Goal: Task Accomplishment & Management: Use online tool/utility

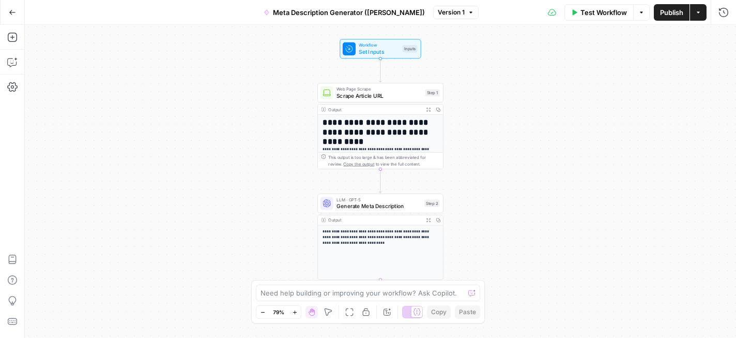
click at [13, 11] on icon "button" at bounding box center [12, 12] width 7 height 7
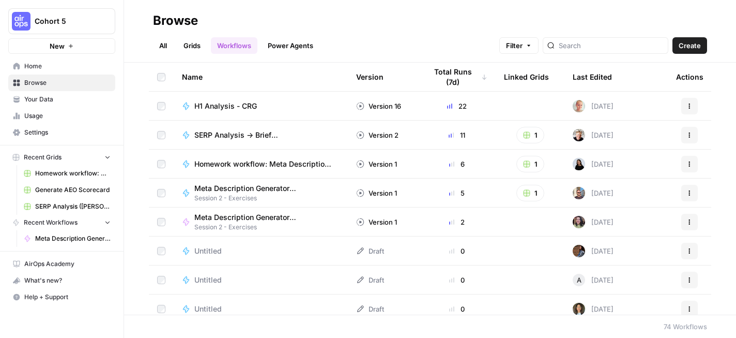
click at [109, 220] on icon "button" at bounding box center [107, 221] width 7 height 7
click at [109, 220] on icon "button" at bounding box center [107, 222] width 7 height 7
click at [168, 48] on link "All" at bounding box center [163, 45] width 20 height 17
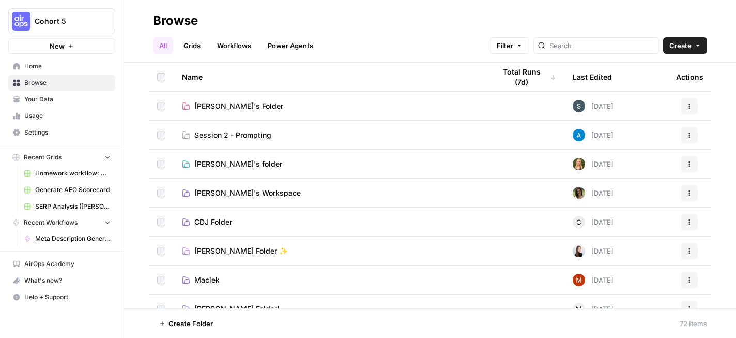
click at [439, 31] on div "All Grids Workflows Power Agents Filter Create" at bounding box center [430, 41] width 554 height 25
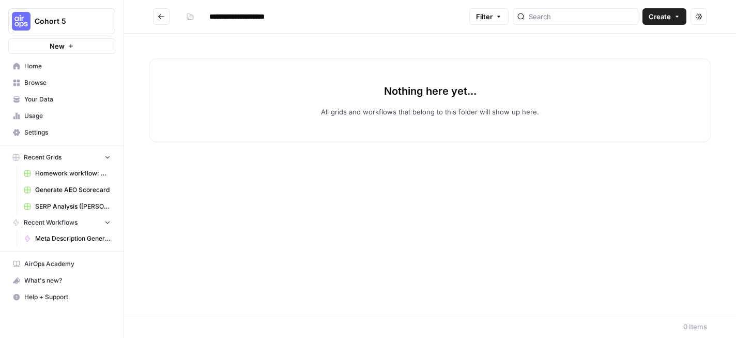
click at [101, 222] on button "Recent Workflows" at bounding box center [61, 223] width 107 height 16
click at [46, 60] on link "Home" at bounding box center [61, 66] width 107 height 17
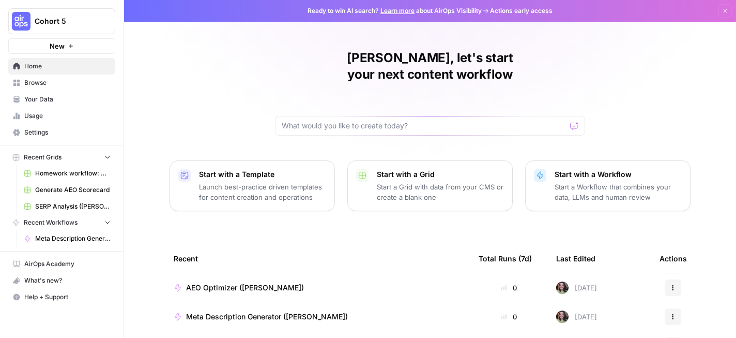
click at [614, 64] on div "Deepshikha, let's start your next content workflow Start with a Template Launch…" at bounding box center [430, 246] width 612 height 492
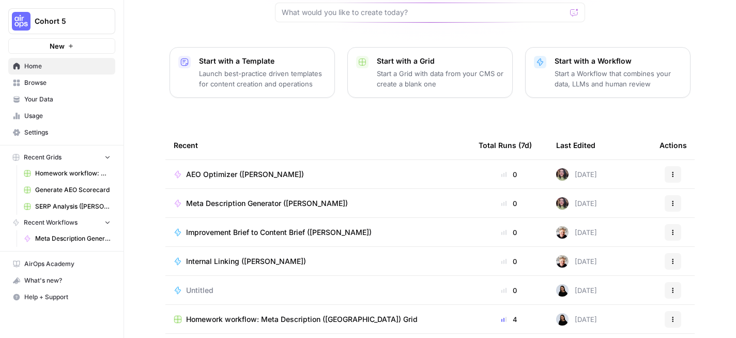
scroll to position [138, 0]
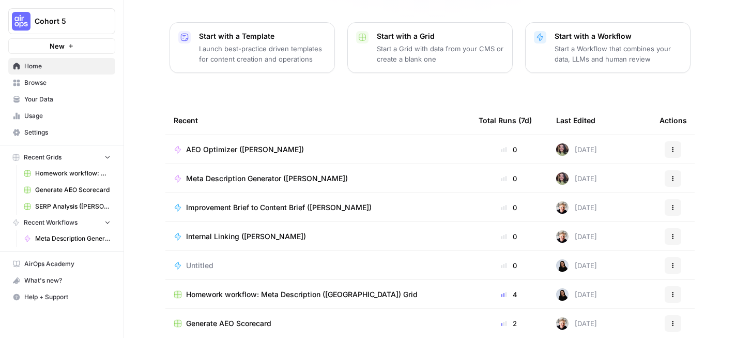
click at [673, 147] on icon "button" at bounding box center [674, 148] width 2 height 2
click at [265, 144] on span "AEO Optimizer (Deepshikha)" at bounding box center [245, 149] width 118 height 10
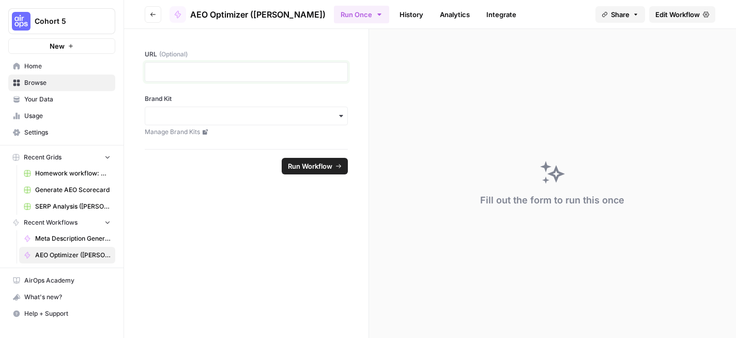
click at [293, 70] on p at bounding box center [246, 72] width 190 height 10
click at [256, 117] on input "Brand Kit" at bounding box center [246, 116] width 190 height 10
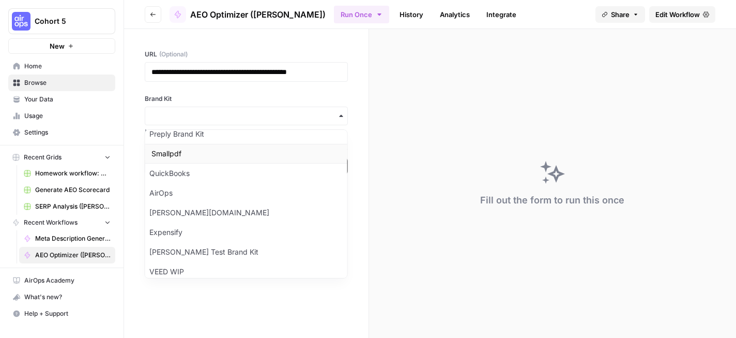
scroll to position [98, 0]
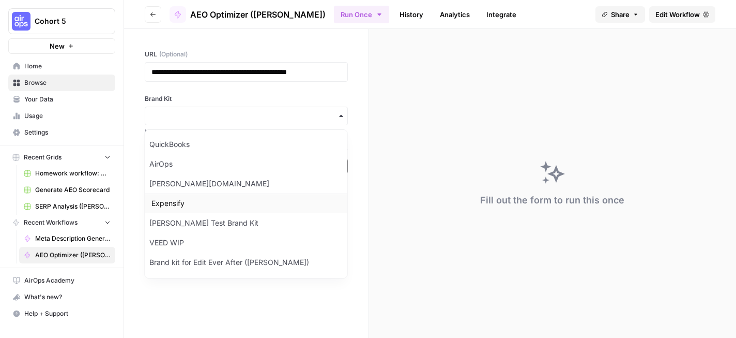
click at [196, 204] on div "Expensify" at bounding box center [246, 203] width 202 height 20
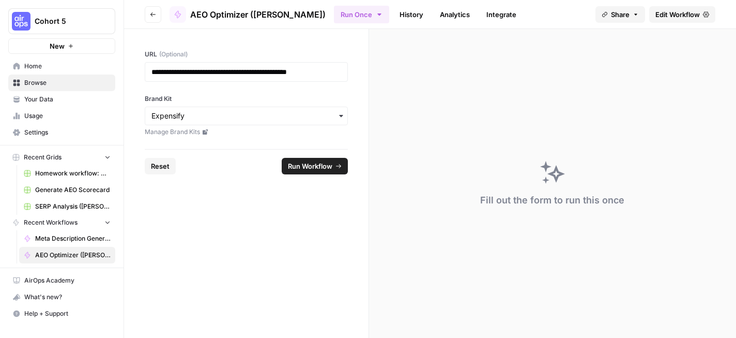
click at [314, 164] on span "Run Workflow" at bounding box center [310, 166] width 44 height 10
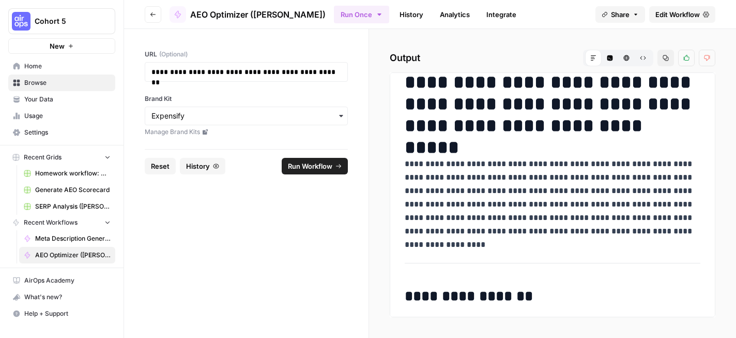
scroll to position [0, 0]
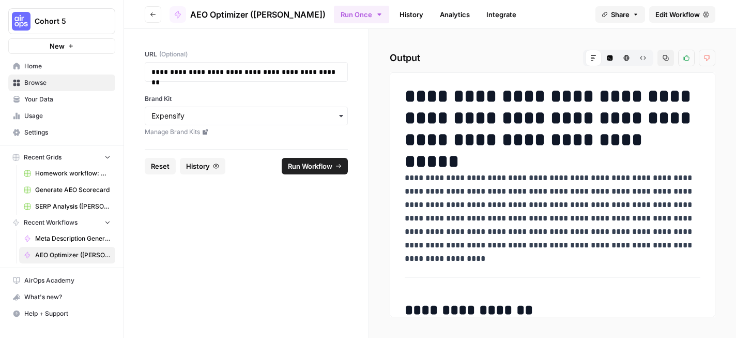
click at [634, 10] on button "Share" at bounding box center [621, 14] width 50 height 17
click at [645, 44] on div at bounding box center [656, 42] width 22 height 12
click at [648, 65] on icon at bounding box center [652, 64] width 8 height 8
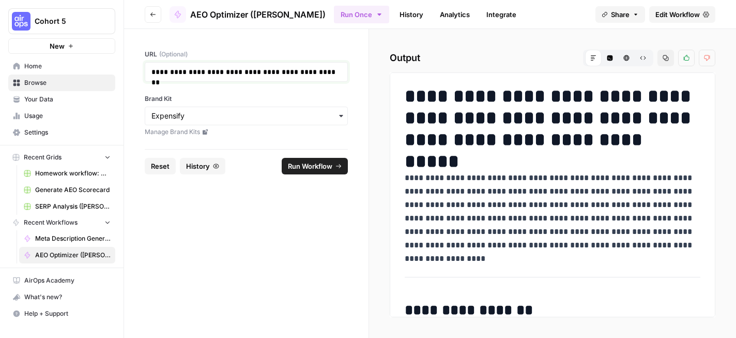
click at [314, 73] on p "**********" at bounding box center [246, 72] width 190 height 10
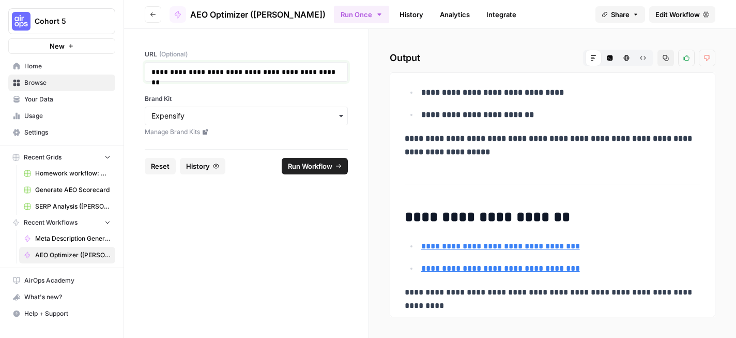
scroll to position [2980, 0]
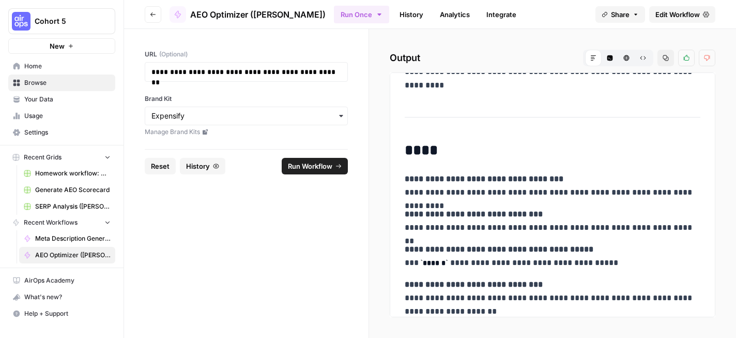
click at [301, 237] on form "**********" at bounding box center [246, 183] width 245 height 309
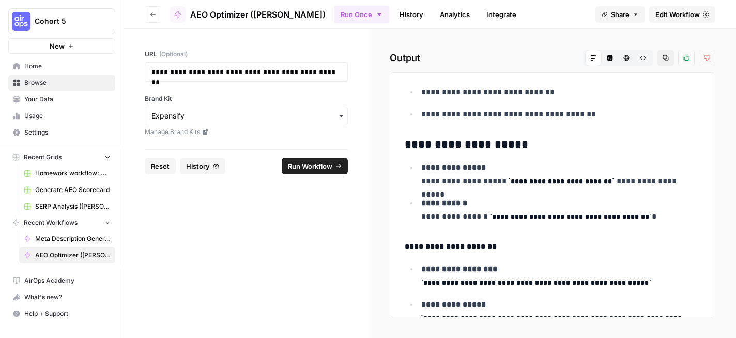
scroll to position [1102, 0]
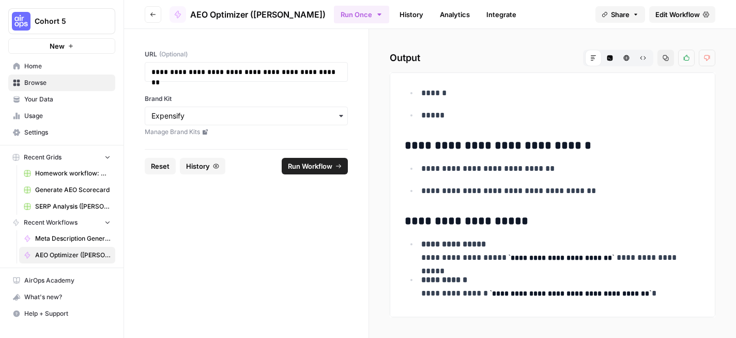
click at [671, 18] on span "Edit Workflow" at bounding box center [678, 14] width 44 height 10
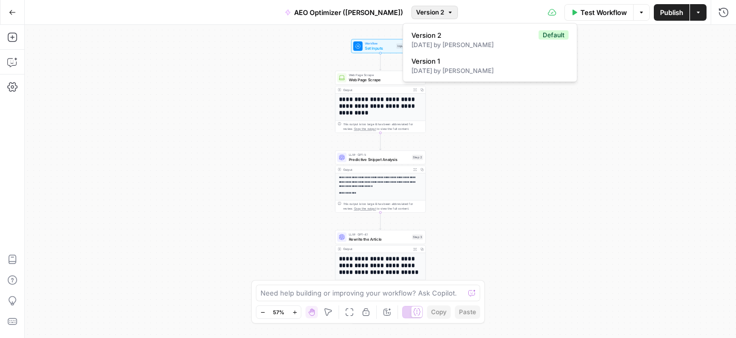
click at [435, 13] on span "Version 2" at bounding box center [430, 12] width 28 height 9
click at [501, 146] on div "**********" at bounding box center [380, 181] width 711 height 313
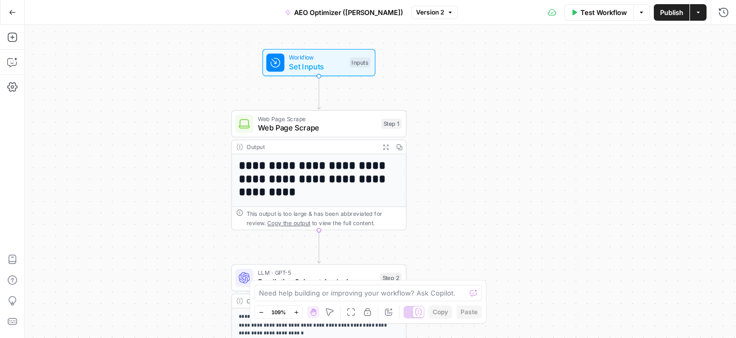
click at [297, 55] on span "Workflow" at bounding box center [317, 57] width 56 height 9
click at [596, 84] on input "URL (Optional)" at bounding box center [638, 83] width 165 height 10
click at [644, 84] on input "URL (Optional)" at bounding box center [638, 83] width 165 height 10
click at [690, 65] on span "edit field" at bounding box center [689, 64] width 23 height 8
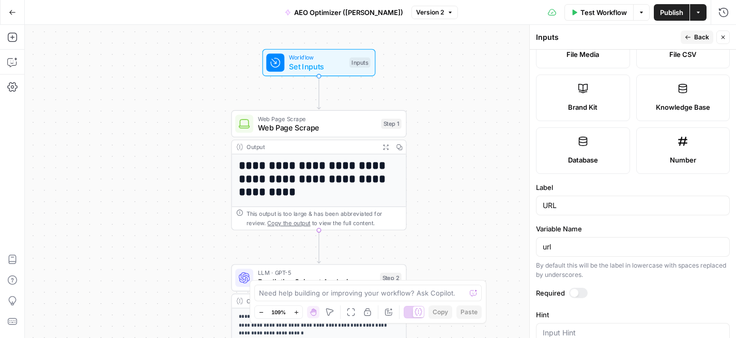
scroll to position [316, 0]
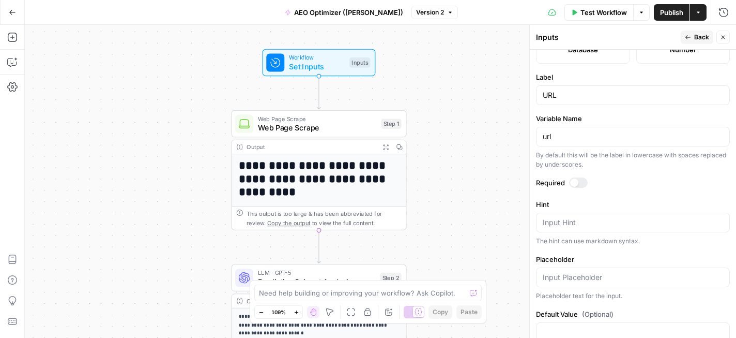
click at [576, 129] on div "url" at bounding box center [633, 137] width 194 height 20
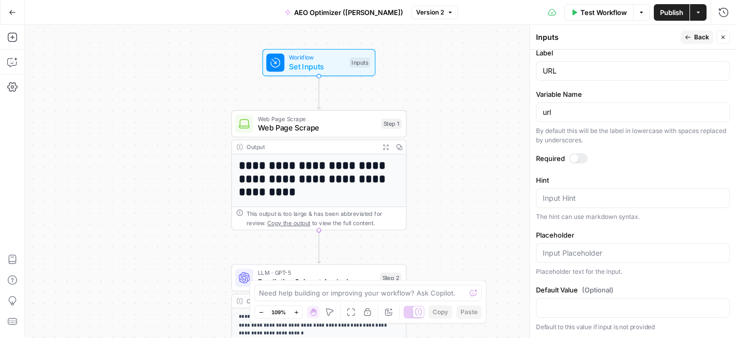
click at [574, 159] on div at bounding box center [574, 158] width 8 height 8
click at [581, 158] on div at bounding box center [582, 158] width 8 height 8
click at [698, 36] on span "Back" at bounding box center [701, 37] width 15 height 9
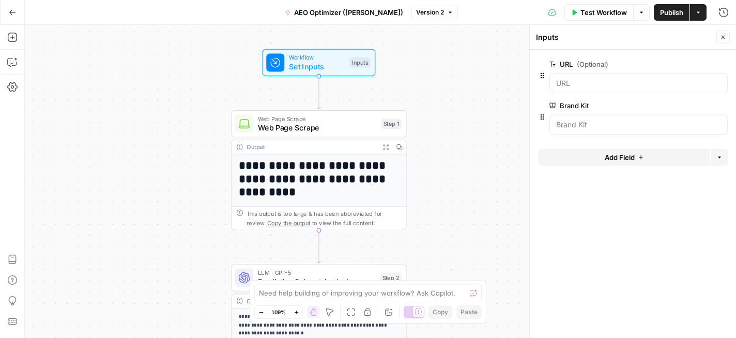
click at [673, 12] on span "Publish" at bounding box center [671, 12] width 23 height 10
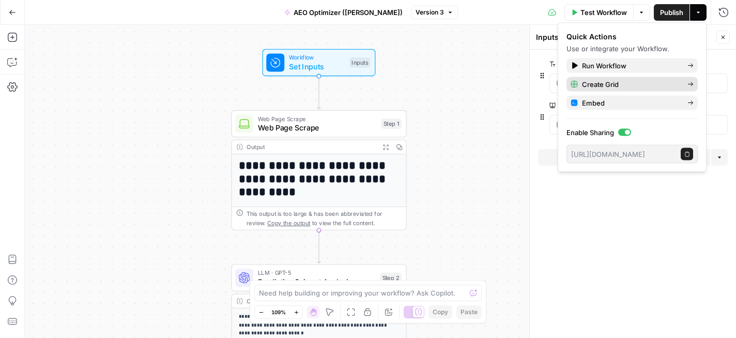
click at [614, 85] on span "Create Grid" at bounding box center [630, 84] width 97 height 10
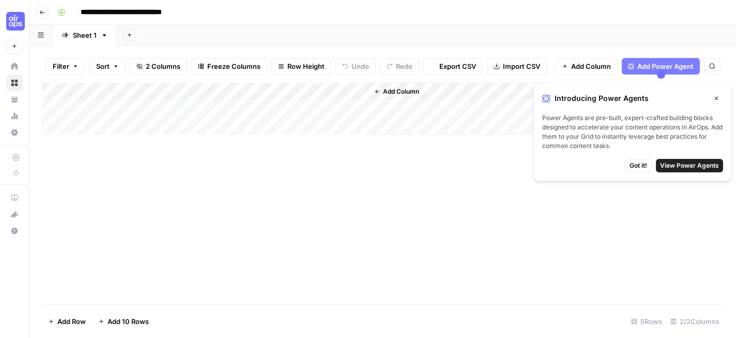
click at [715, 97] on icon "button" at bounding box center [717, 99] width 4 height 4
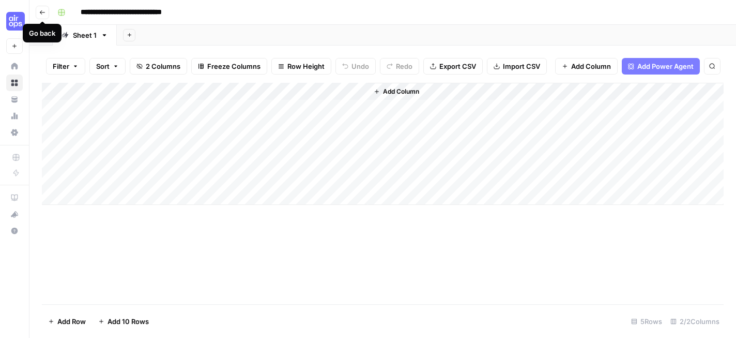
click at [45, 11] on button "Go back" at bounding box center [42, 12] width 13 height 13
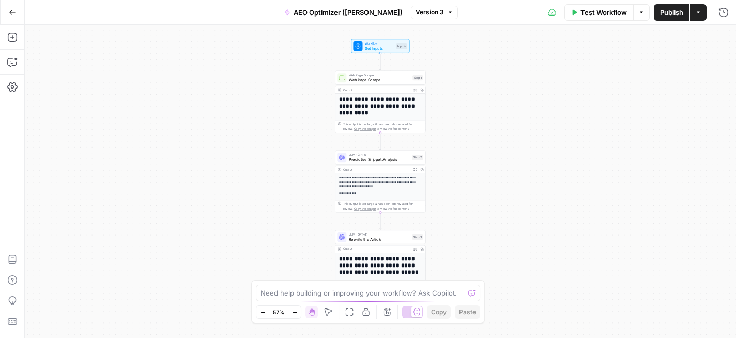
click at [14, 11] on icon "button" at bounding box center [12, 12] width 7 height 7
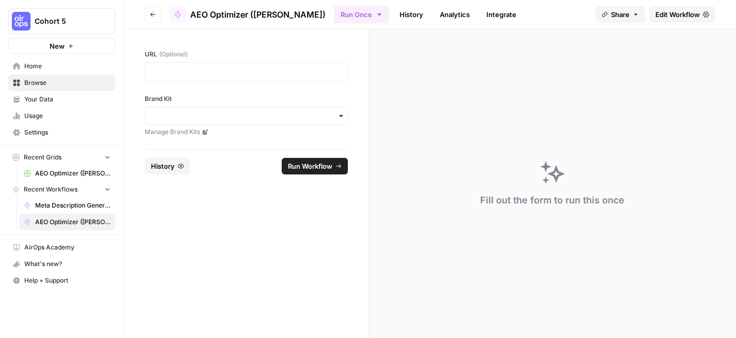
click at [155, 12] on icon "button" at bounding box center [153, 14] width 6 height 6
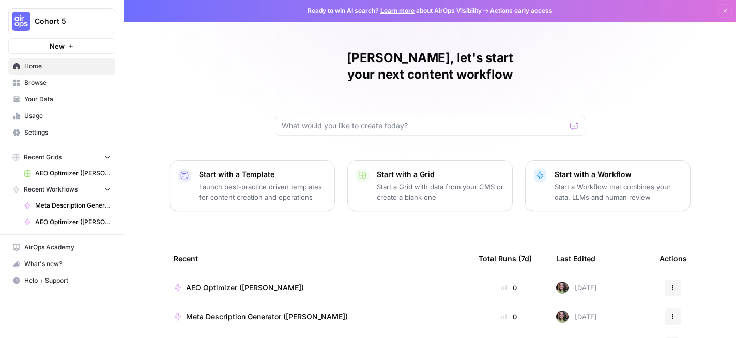
click at [44, 68] on span "Home" at bounding box center [67, 66] width 86 height 9
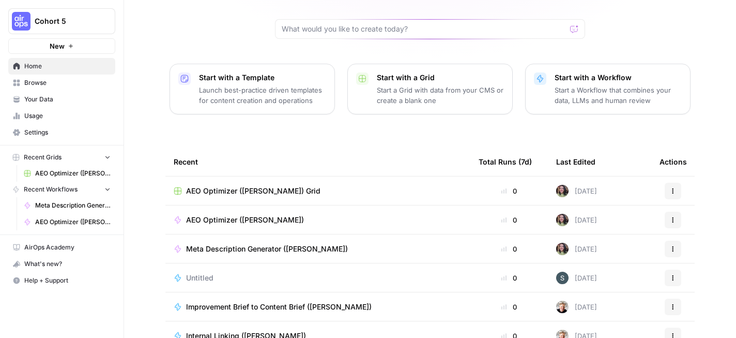
scroll to position [138, 0]
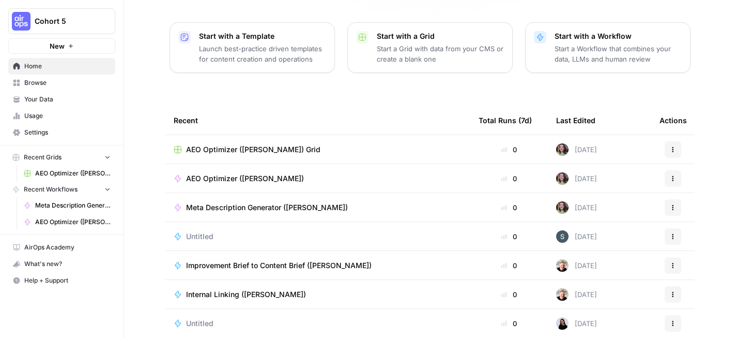
click at [673, 141] on button "Actions" at bounding box center [673, 149] width 17 height 17
click at [622, 179] on span "Delete" at bounding box center [627, 180] width 83 height 10
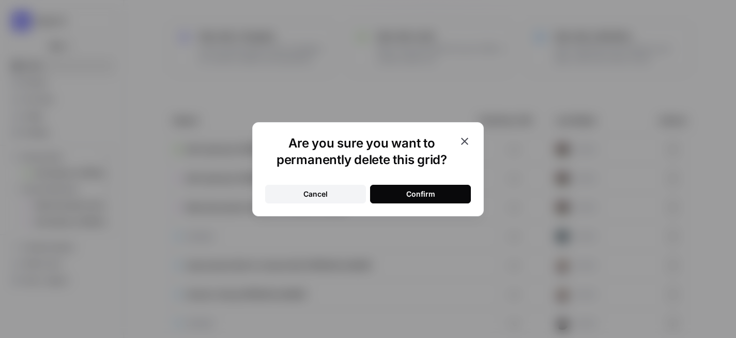
click at [416, 197] on div "Confirm" at bounding box center [420, 194] width 29 height 10
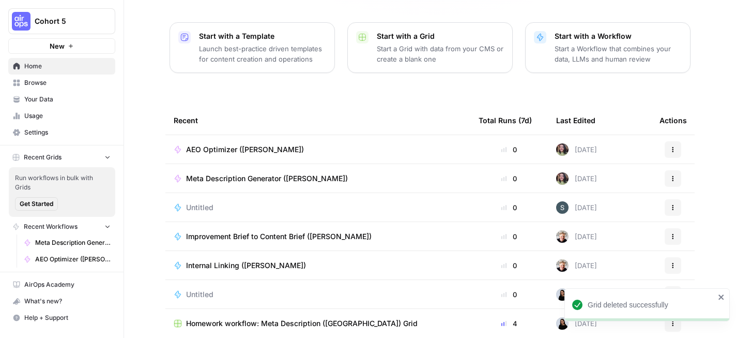
click at [145, 81] on div "Deepshikha, let's start your next content workflow Start with a Template Launch…" at bounding box center [430, 108] width 612 height 492
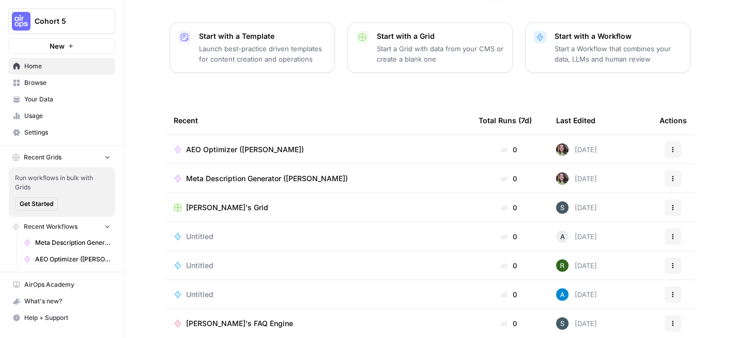
click at [71, 48] on icon "button" at bounding box center [71, 46] width 6 height 6
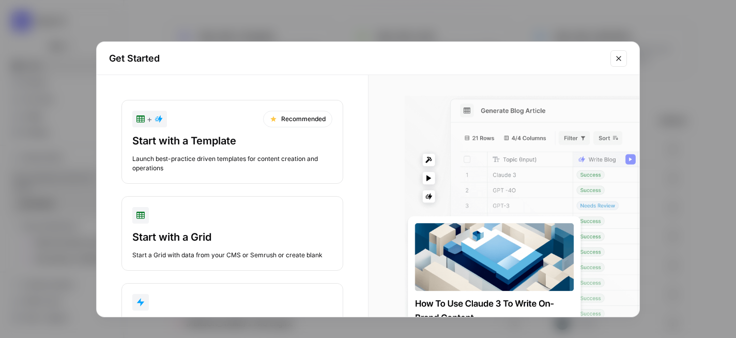
click at [619, 62] on icon "Close modal" at bounding box center [619, 58] width 8 height 8
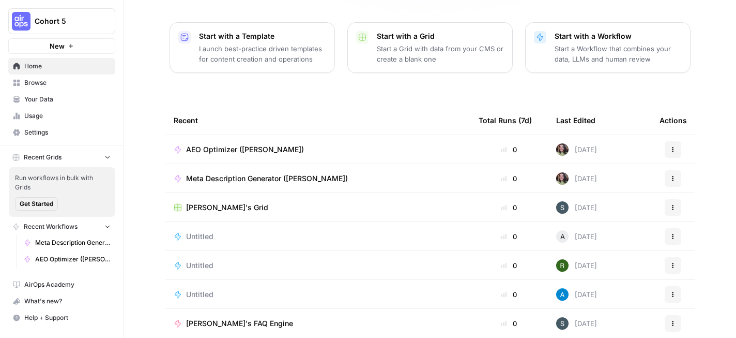
click at [625, 43] on p "Start a Workflow that combines your data, LLMs and human review" at bounding box center [618, 53] width 127 height 21
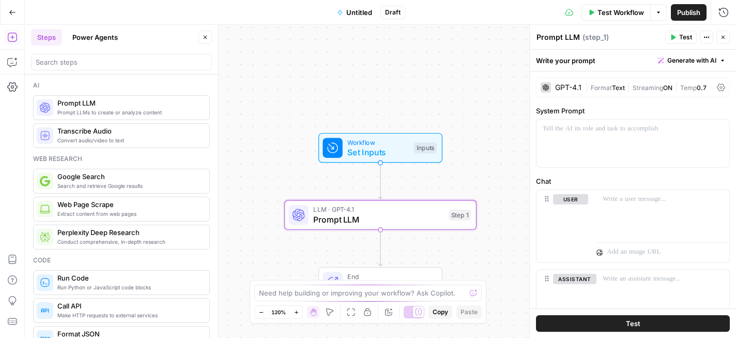
click at [393, 144] on span "Workflow" at bounding box center [378, 142] width 62 height 10
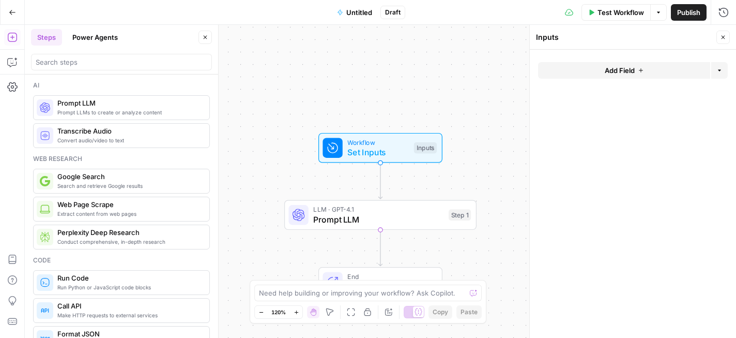
click at [597, 71] on button "Add Field" at bounding box center [624, 70] width 172 height 17
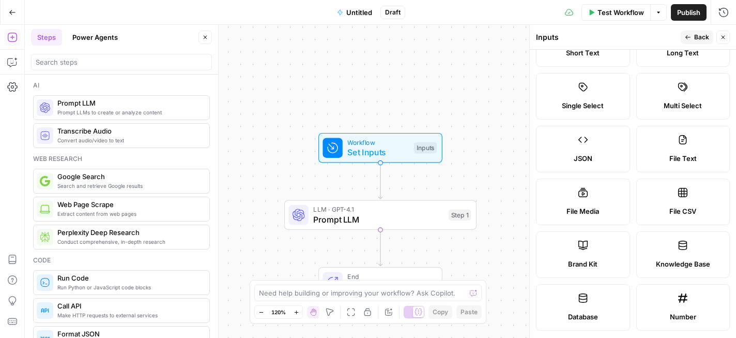
scroll to position [64, 0]
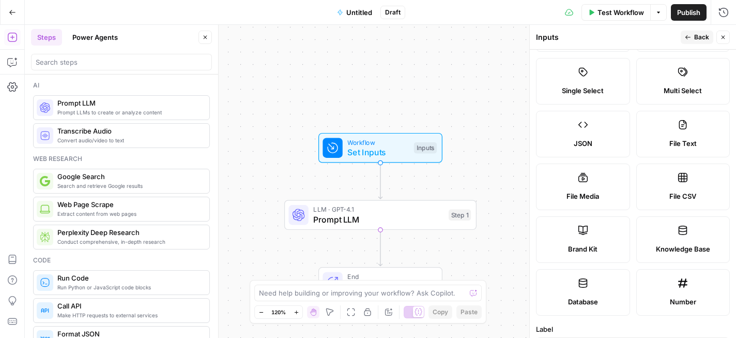
click at [595, 236] on label "Brand Kit" at bounding box center [583, 239] width 94 height 47
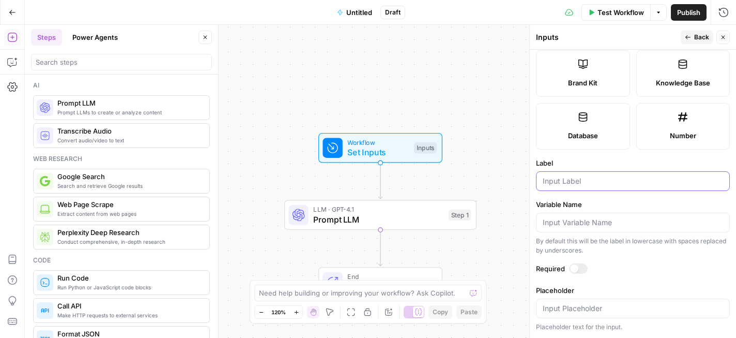
click at [601, 177] on input "Label" at bounding box center [633, 181] width 180 height 10
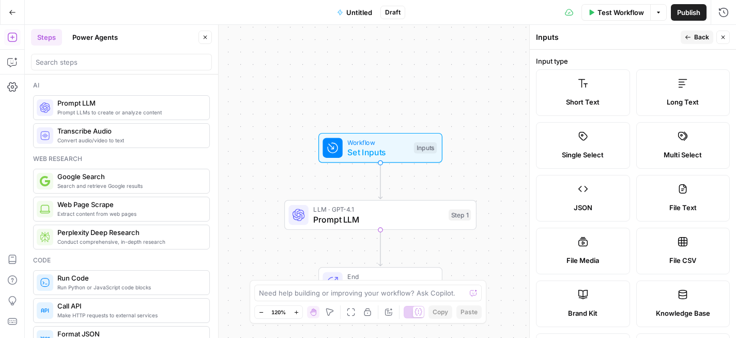
type input "Brand Kit"
click at [691, 39] on icon "button" at bounding box center [688, 37] width 6 height 6
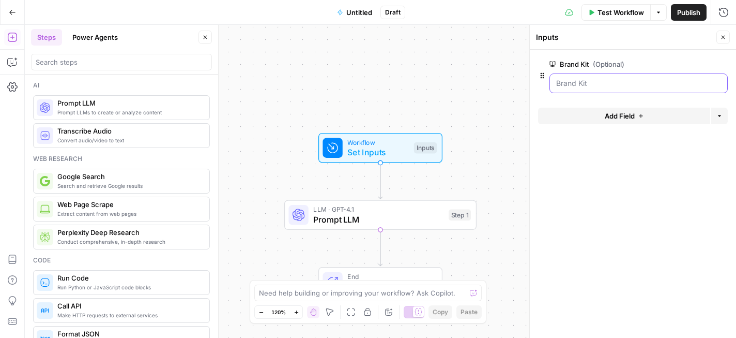
click at [632, 82] on Kit "Brand Kit (Optional)" at bounding box center [638, 83] width 165 height 10
click at [626, 11] on span "Test Workflow" at bounding box center [621, 12] width 47 height 10
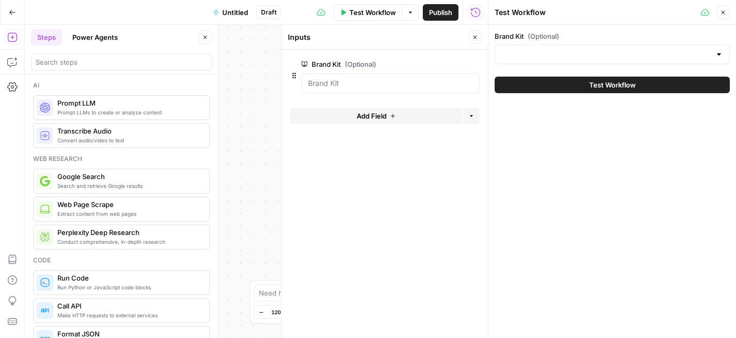
click at [416, 88] on div at bounding box center [390, 83] width 178 height 20
click at [544, 69] on div "Brand Kit (Optional) Test Workflow" at bounding box center [613, 62] width 248 height 74
click at [550, 53] on input "Brand Kit (Optional)" at bounding box center [605, 54] width 209 height 10
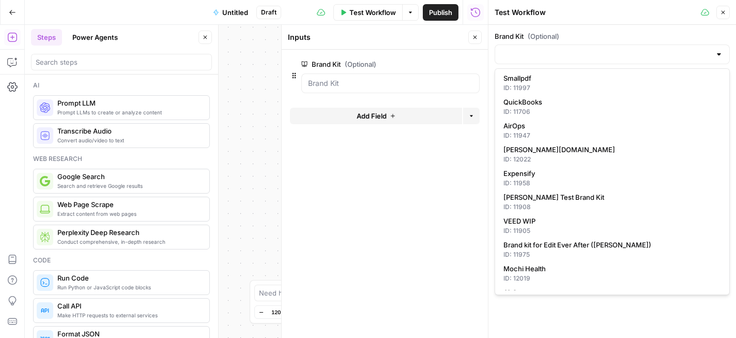
scroll to position [98, 0]
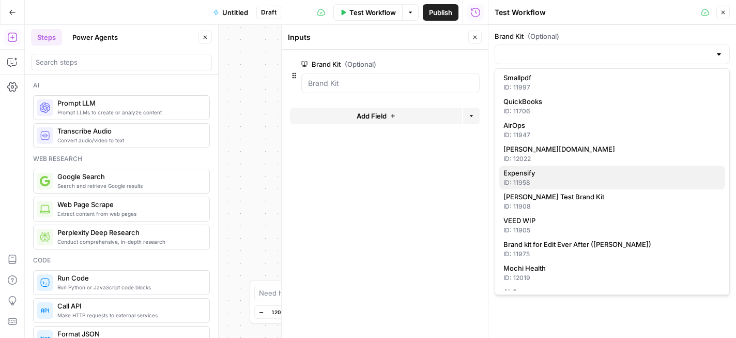
click at [555, 180] on div "ID: 11958" at bounding box center [613, 182] width 218 height 9
type input "Expensify"
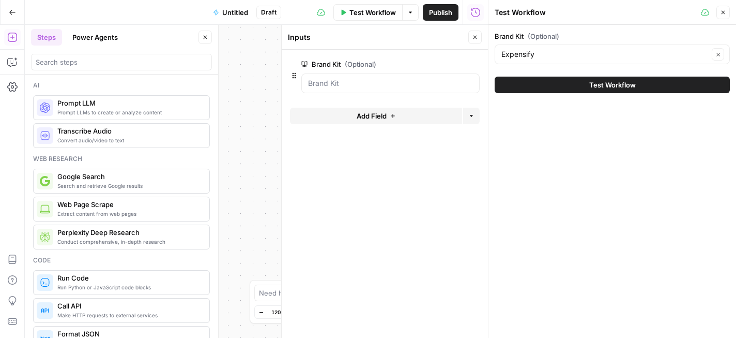
click at [604, 84] on span "Test Workflow" at bounding box center [612, 85] width 47 height 10
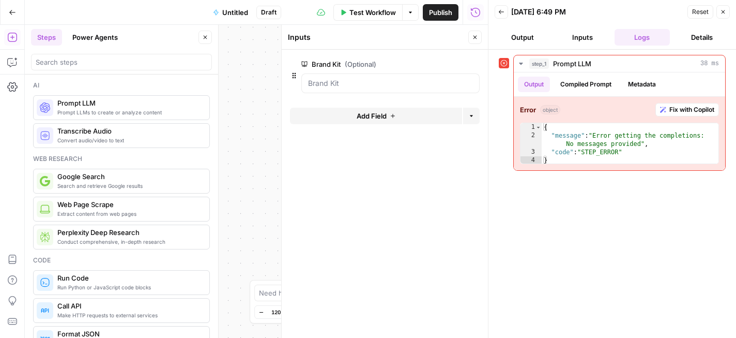
click at [519, 42] on button "Output" at bounding box center [523, 37] width 56 height 17
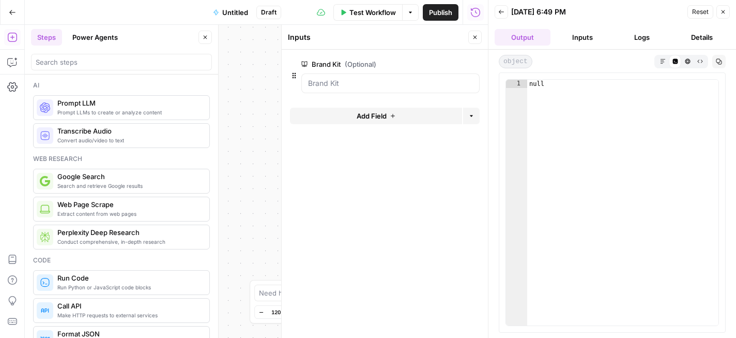
click at [506, 10] on button "Back" at bounding box center [501, 11] width 13 height 13
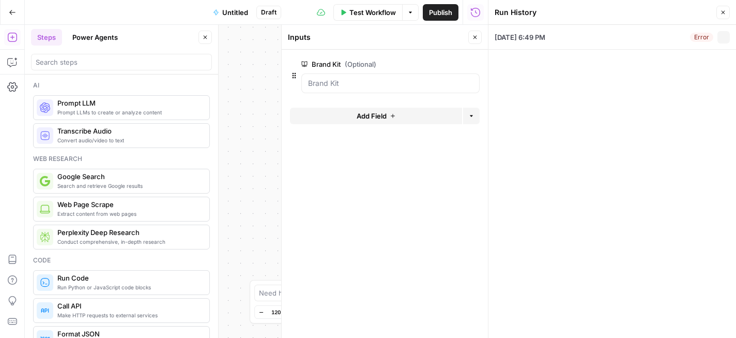
type input "Expensify"
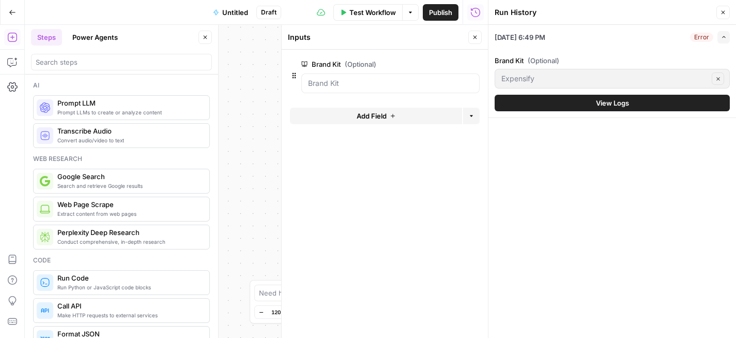
click at [722, 16] on button "Close" at bounding box center [723, 12] width 13 height 13
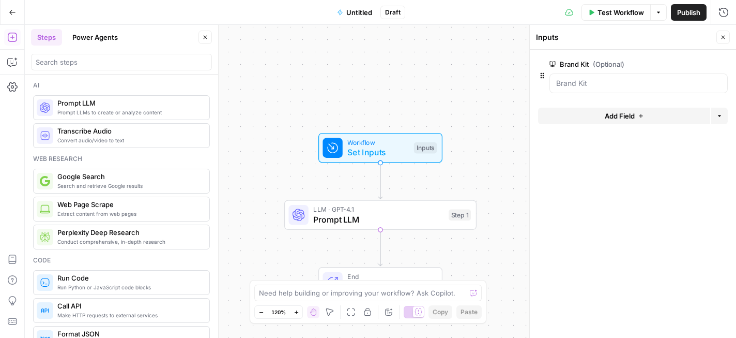
click at [608, 17] on span "Test Workflow" at bounding box center [621, 12] width 47 height 10
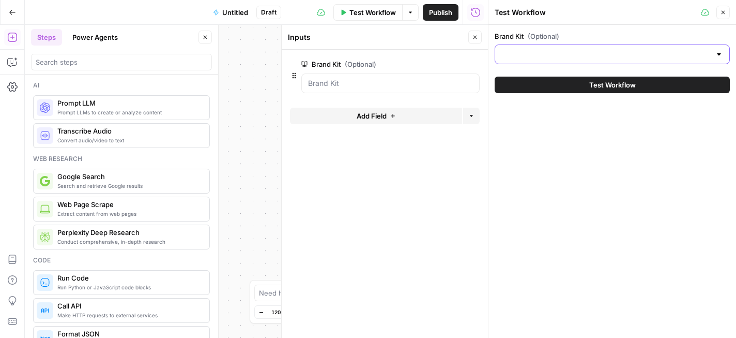
click at [612, 52] on input "Brand Kit (Optional)" at bounding box center [605, 54] width 209 height 10
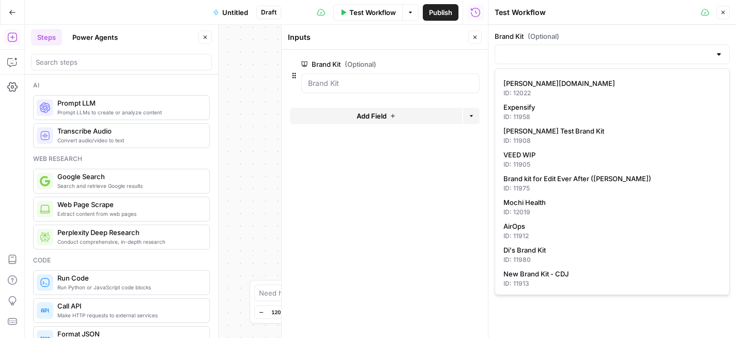
scroll to position [116, 0]
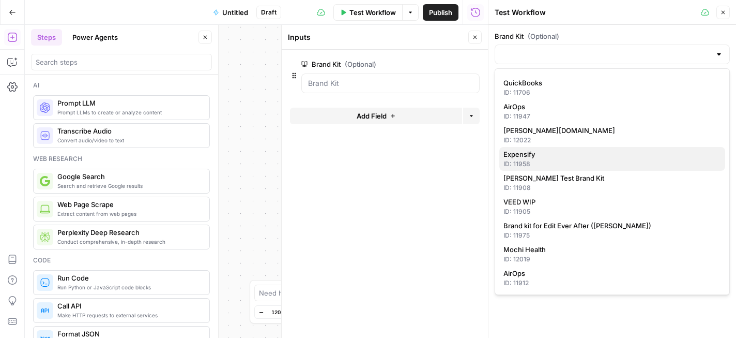
click at [559, 156] on span "Expensify" at bounding box center [611, 154] width 214 height 10
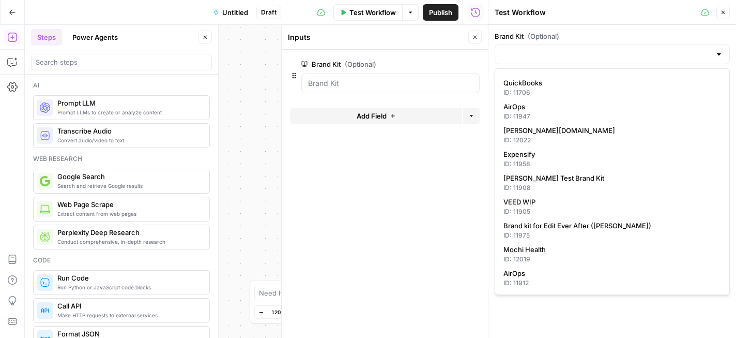
type input "Expensify"
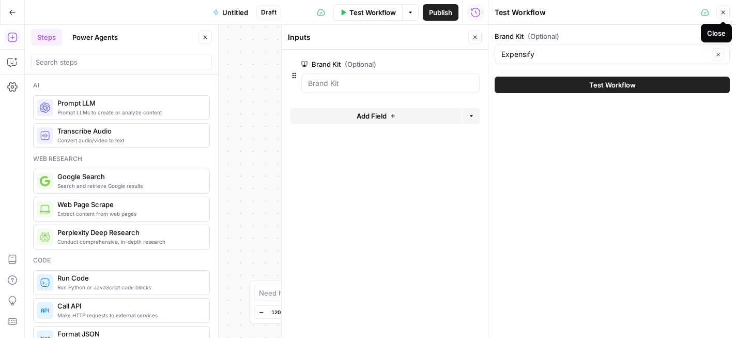
click at [725, 14] on icon "button" at bounding box center [723, 12] width 6 height 6
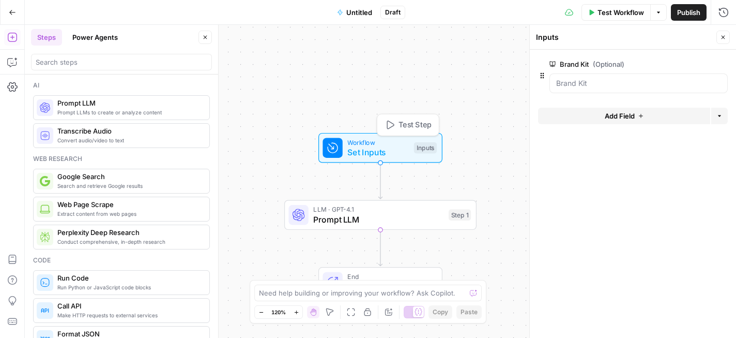
click at [346, 226] on div "LLM · GPT-4.1 Prompt LLM Step 1 Copy step Delete step Add Note Test" at bounding box center [380, 215] width 192 height 30
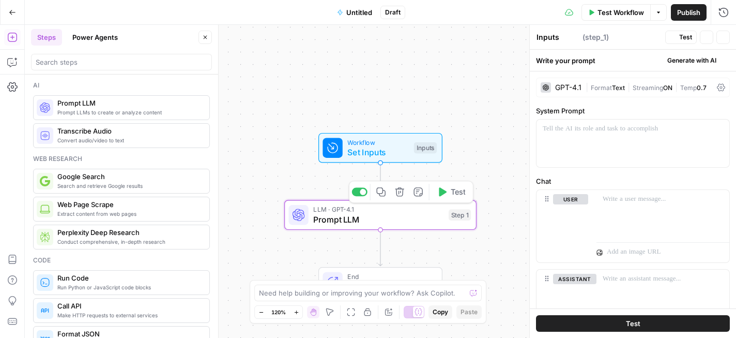
type textarea "Prompt LLM"
click at [603, 141] on div at bounding box center [633, 143] width 193 height 48
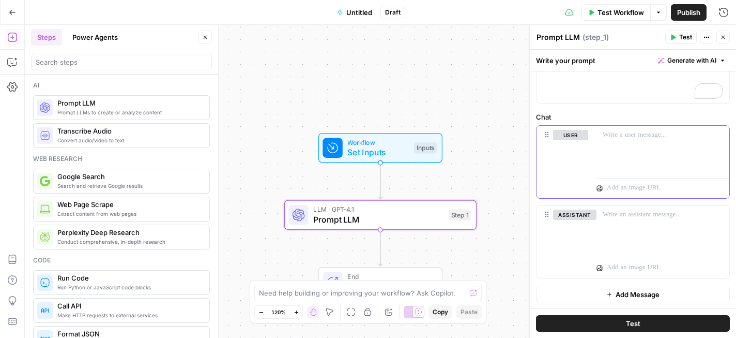
click at [646, 137] on p at bounding box center [663, 135] width 120 height 10
click at [631, 135] on p at bounding box center [663, 135] width 120 height 10
click at [631, 322] on span "Test" at bounding box center [633, 323] width 14 height 10
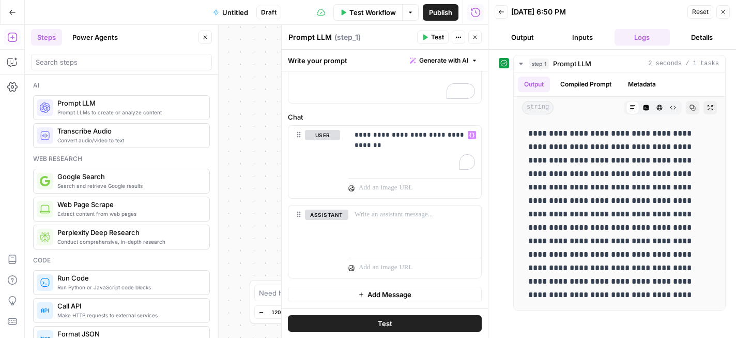
click at [723, 12] on icon "button" at bounding box center [724, 12] width 4 height 4
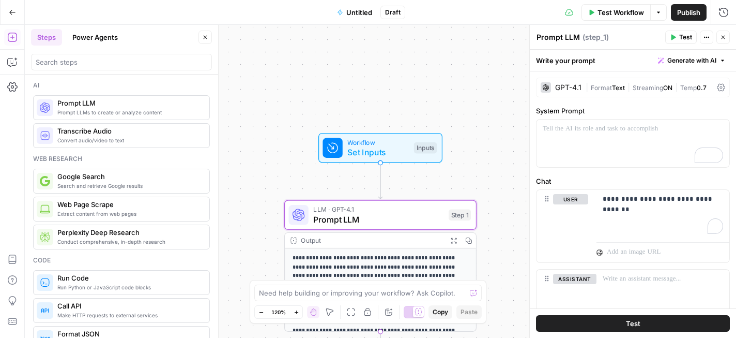
click at [362, 225] on div "LLM · GPT-4.1 Prompt LLM Step 1 Copy step Delete step Add Note Test" at bounding box center [380, 215] width 192 height 30
click at [574, 90] on div "GPT-4.1" at bounding box center [568, 87] width 26 height 7
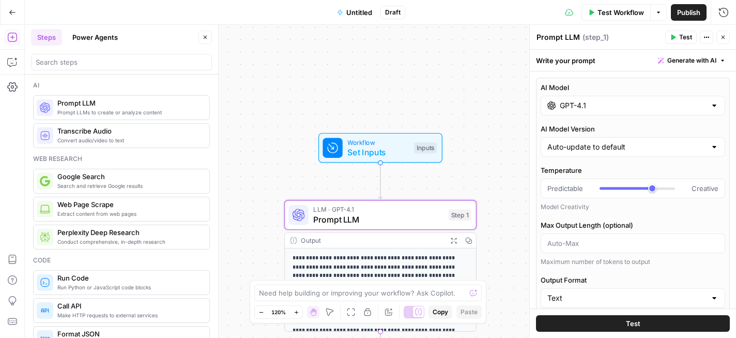
click at [595, 105] on input "GPT-4.1" at bounding box center [633, 105] width 146 height 10
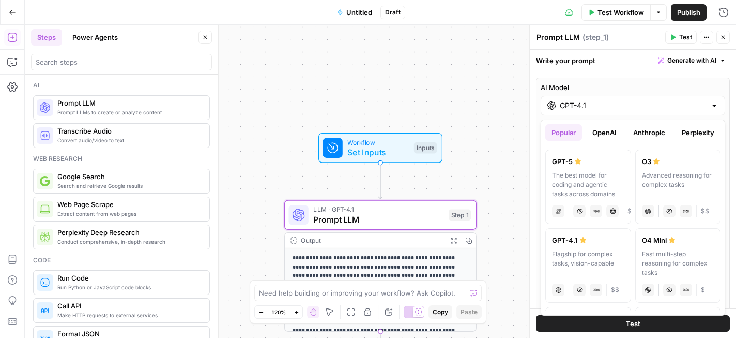
click at [593, 163] on div "GPT-5" at bounding box center [588, 161] width 72 height 10
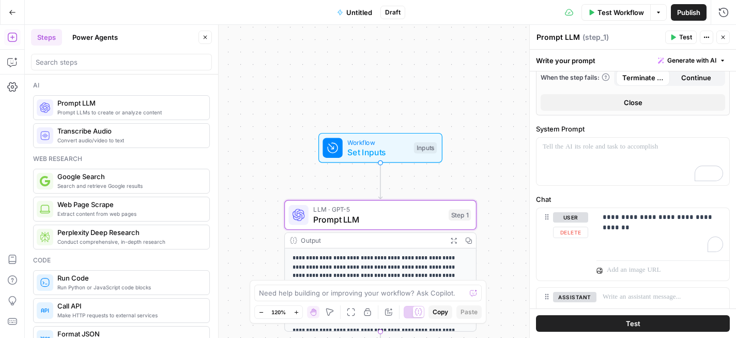
scroll to position [280, 0]
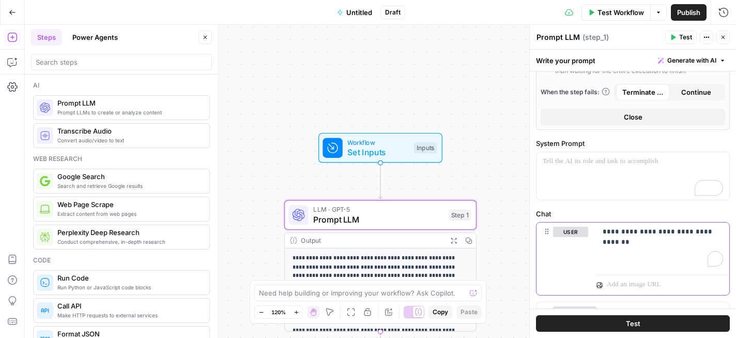
click at [643, 232] on p "**********" at bounding box center [663, 231] width 120 height 10
click at [630, 232] on p "**********" at bounding box center [663, 231] width 120 height 10
click at [633, 230] on p "**********" at bounding box center [663, 236] width 120 height 21
click at [666, 233] on p "**********" at bounding box center [663, 236] width 120 height 21
click at [680, 241] on p "**********" at bounding box center [663, 236] width 120 height 21
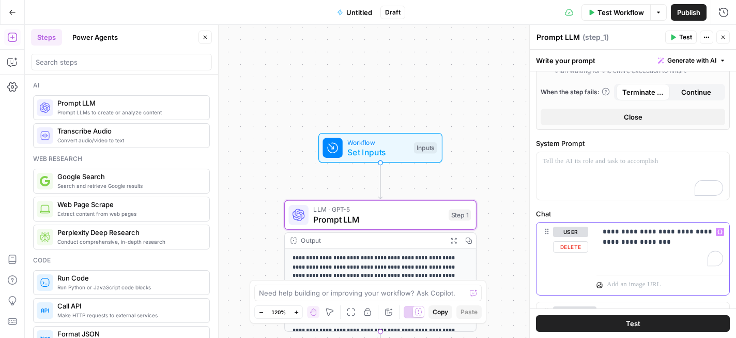
click at [664, 241] on p "**********" at bounding box center [663, 236] width 120 height 21
click at [638, 321] on span "Test" at bounding box center [633, 323] width 14 height 10
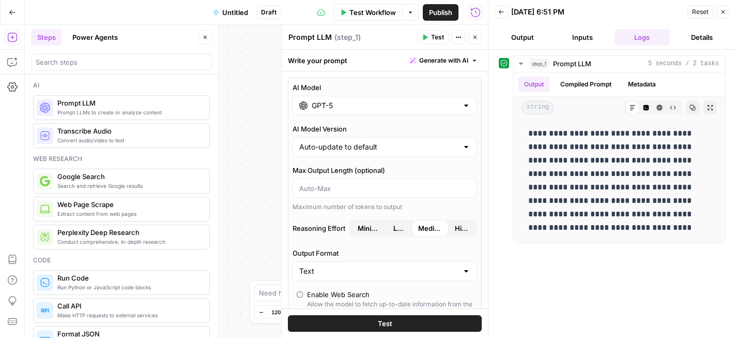
click at [372, 111] on div "GPT-5" at bounding box center [385, 106] width 185 height 20
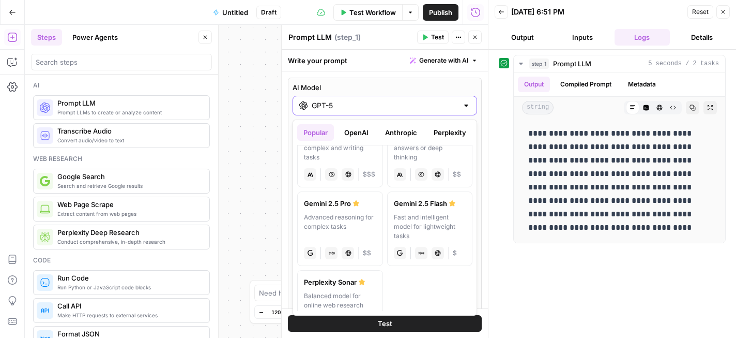
scroll to position [222, 0]
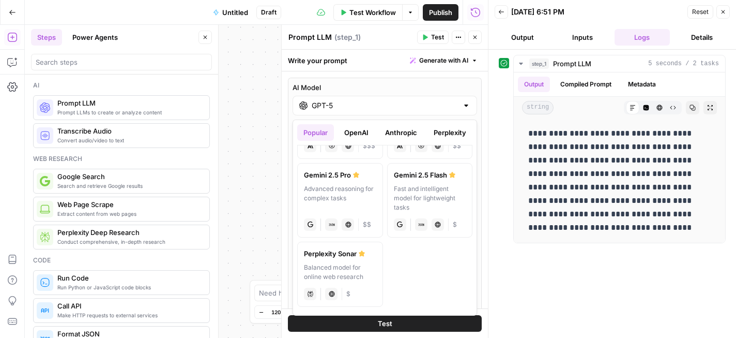
click at [354, 187] on div "Advanced reasoning for complex tasks" at bounding box center [340, 198] width 72 height 28
type input "Gemini 2.5 Pro"
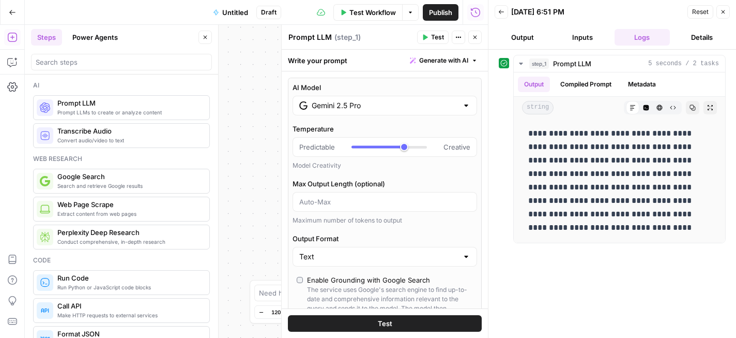
click at [393, 325] on button "Test" at bounding box center [385, 323] width 194 height 17
click at [421, 325] on button "Test" at bounding box center [385, 323] width 194 height 17
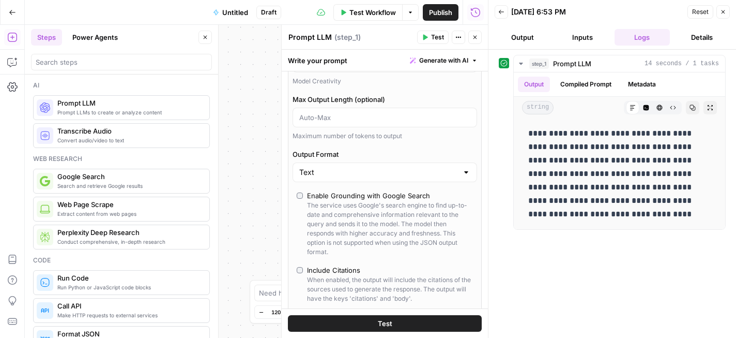
scroll to position [0, 0]
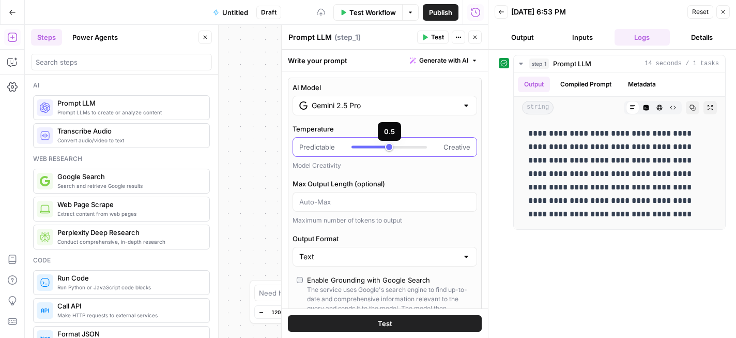
type input "***"
drag, startPoint x: 405, startPoint y: 145, endPoint x: 396, endPoint y: 145, distance: 8.8
click at [396, 145] on div at bounding box center [389, 147] width 75 height 10
click at [425, 178] on div "Temperature Predictable Creative Model Creativity Max Output Length (optional) …" at bounding box center [385, 174] width 185 height 101
click at [424, 98] on div "Gemini 2.5 Pro" at bounding box center [385, 106] width 185 height 20
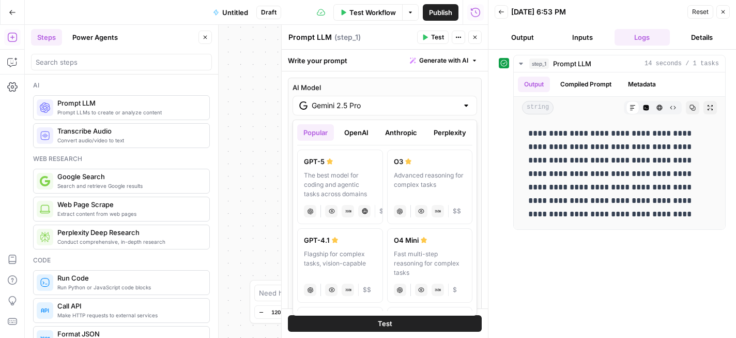
click at [440, 128] on button "Perplexity" at bounding box center [450, 132] width 45 height 17
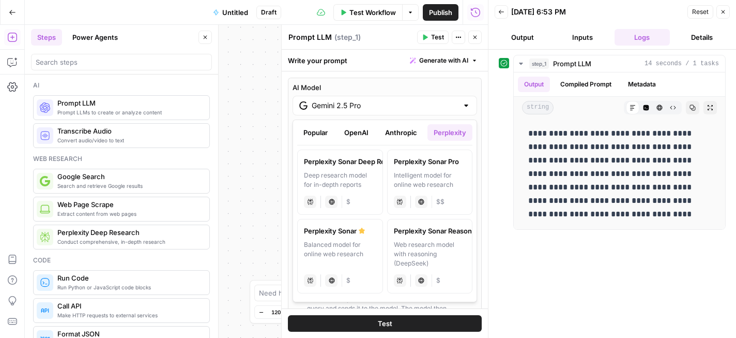
click at [341, 236] on label "Perplexity Sonar Balanced model for online web research perplexity Live Web Res…" at bounding box center [340, 256] width 86 height 74
type input "Perplexity Sonar"
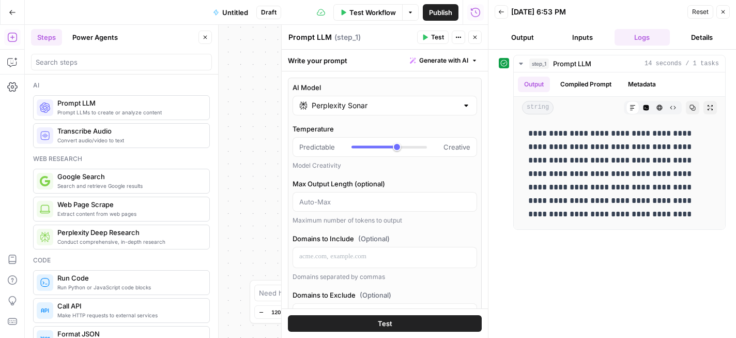
click at [426, 318] on button "Test" at bounding box center [385, 323] width 194 height 17
click at [501, 16] on button "Back" at bounding box center [501, 11] width 13 height 13
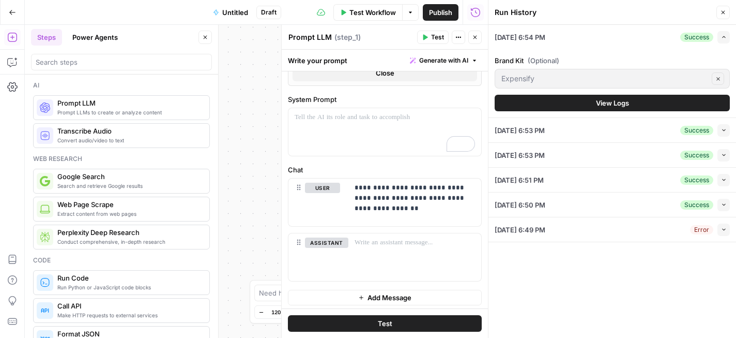
scroll to position [434, 0]
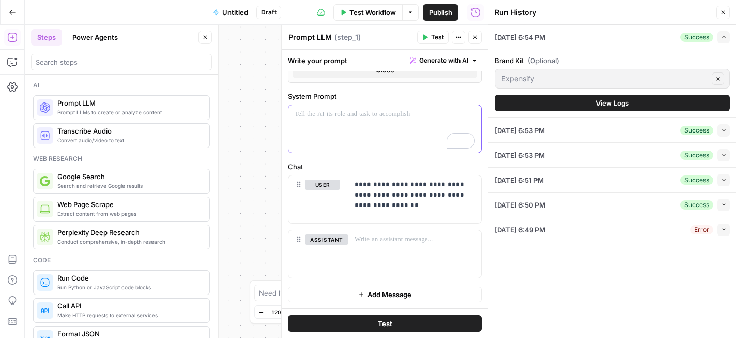
click at [379, 126] on div "To enrich screen reader interactions, please activate Accessibility in Grammarl…" at bounding box center [384, 129] width 193 height 48
click at [722, 13] on icon "button" at bounding box center [723, 12] width 6 height 6
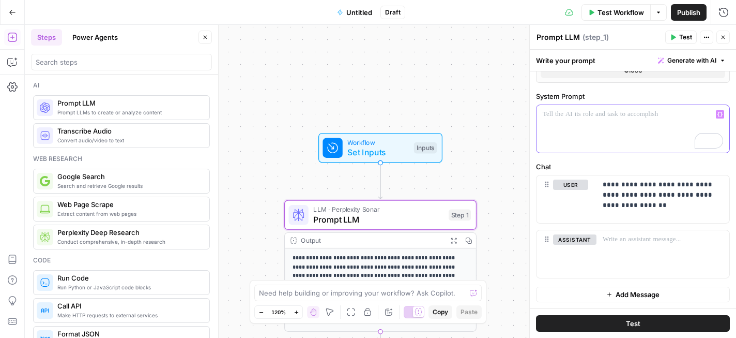
click at [618, 119] on div "To enrich screen reader interactions, please activate Accessibility in Grammarl…" at bounding box center [633, 129] width 193 height 48
click at [568, 120] on div "To enrich screen reader interactions, please activate Accessibility in Grammarl…" at bounding box center [633, 129] width 193 height 48
click at [693, 110] on p "**********" at bounding box center [633, 119] width 180 height 21
click at [641, 126] on p "**********" at bounding box center [633, 119] width 180 height 21
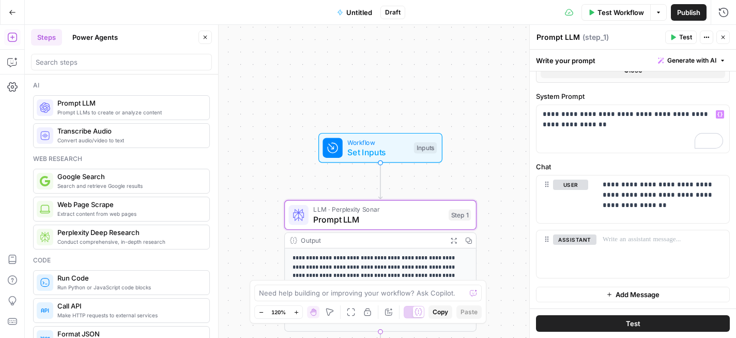
click at [641, 322] on button "Test" at bounding box center [633, 323] width 194 height 17
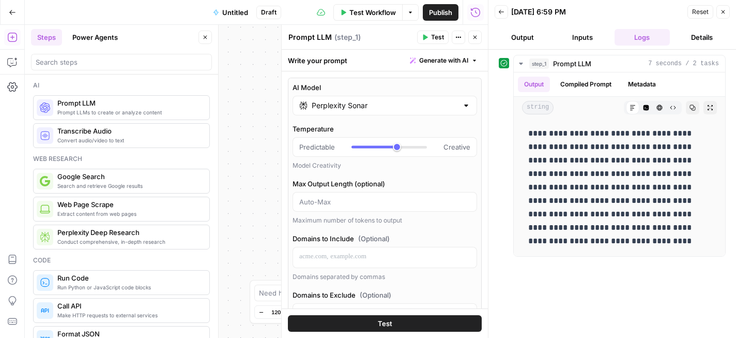
click at [346, 106] on input "Perplexity Sonar" at bounding box center [385, 105] width 146 height 10
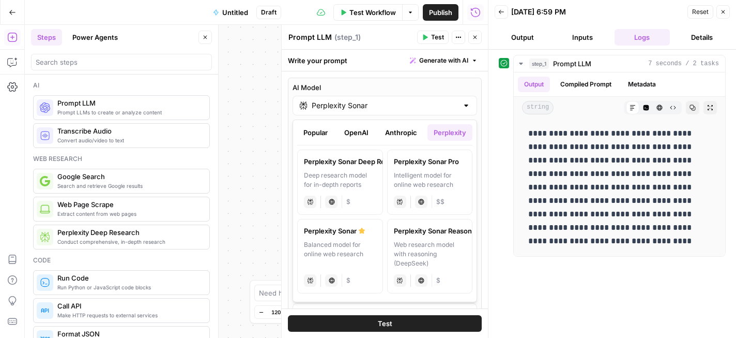
click at [321, 135] on button "Popular" at bounding box center [315, 132] width 37 height 17
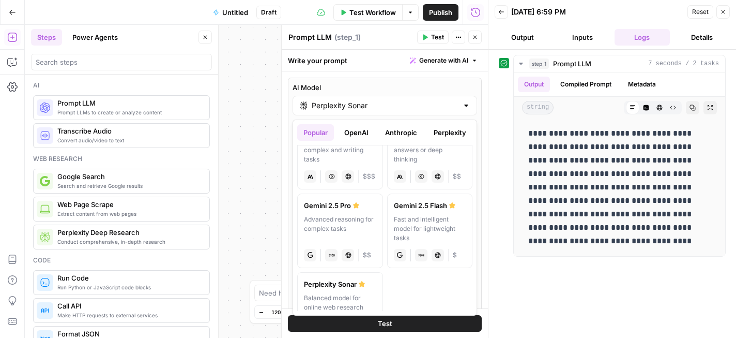
scroll to position [222, 0]
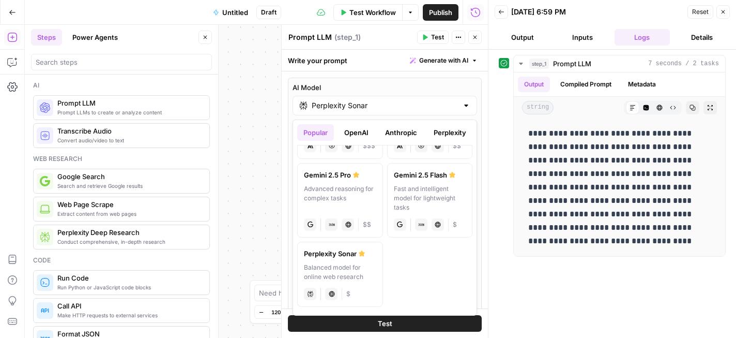
click at [354, 191] on div "Advanced reasoning for complex tasks" at bounding box center [340, 198] width 72 height 28
type input "Gemini 2.5 Pro"
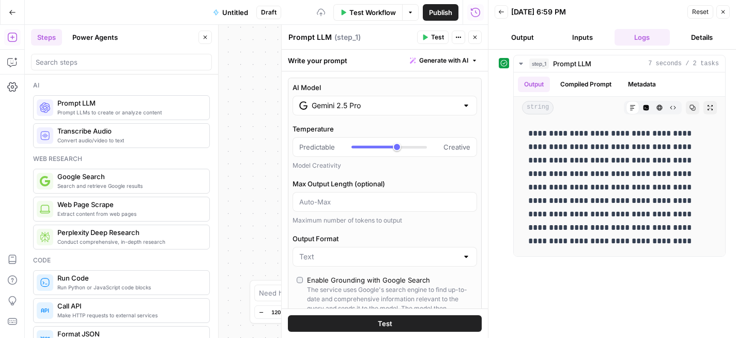
click at [397, 322] on button "Test" at bounding box center [385, 323] width 194 height 17
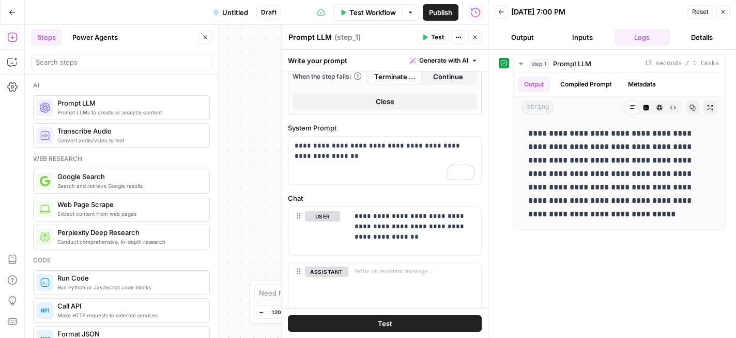
scroll to position [397, 0]
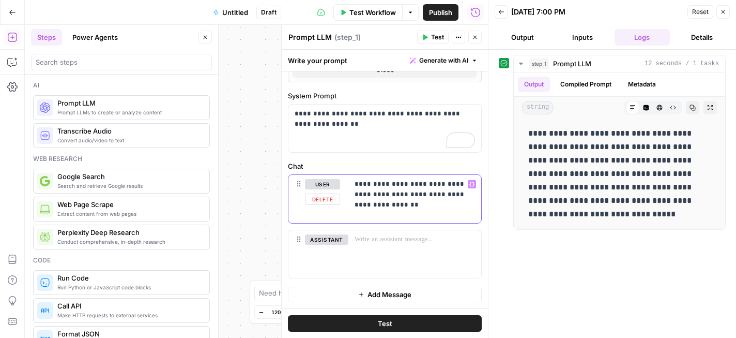
click at [417, 205] on p "**********" at bounding box center [415, 194] width 120 height 31
click at [729, 10] on button "Close" at bounding box center [723, 11] width 13 height 13
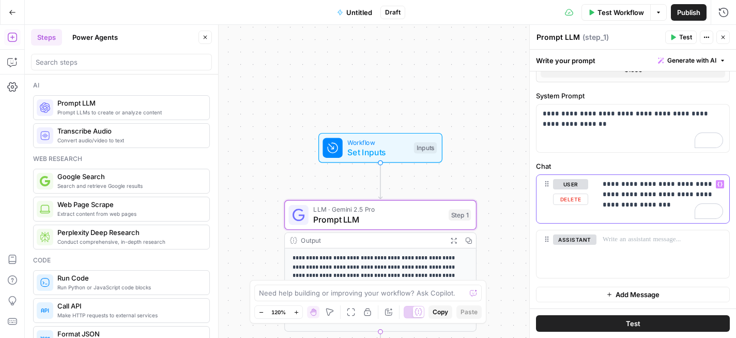
click at [656, 210] on div "**********" at bounding box center [663, 199] width 133 height 48
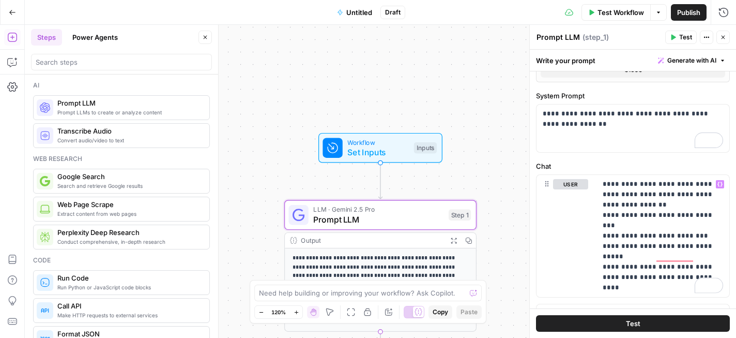
click at [631, 321] on span "Test" at bounding box center [633, 323] width 14 height 10
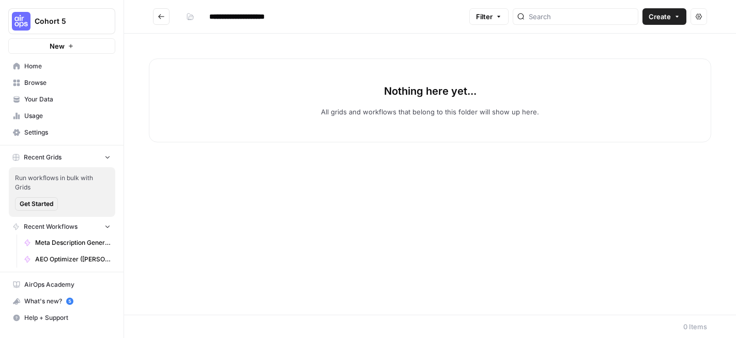
click at [571, 285] on div "Nothing here yet... All grids and workflows that belong to this folder will sho…" at bounding box center [430, 174] width 612 height 281
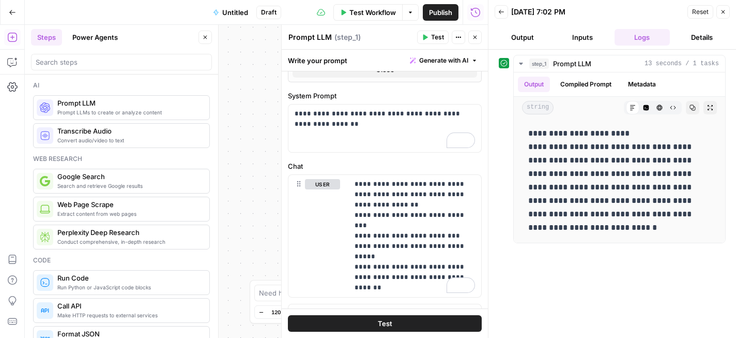
scroll to position [397, 0]
click at [389, 273] on p "**********" at bounding box center [415, 236] width 120 height 114
click at [394, 274] on p "**********" at bounding box center [415, 236] width 120 height 114
click at [391, 321] on span "Test" at bounding box center [385, 323] width 14 height 10
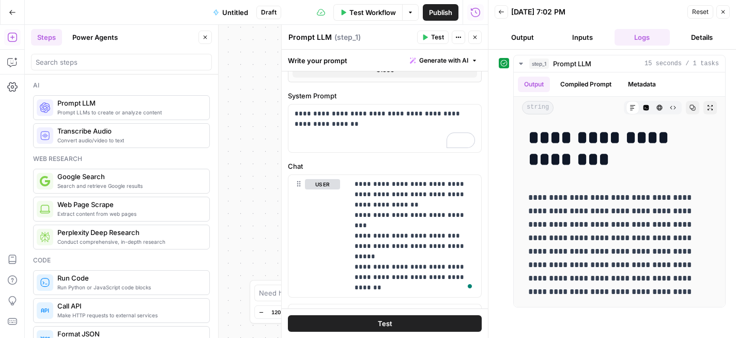
click at [238, 11] on span "Untitled" at bounding box center [235, 12] width 26 height 10
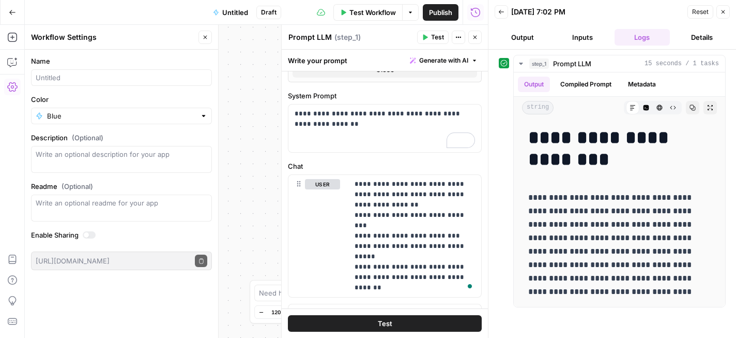
click at [234, 11] on span "Untitled" at bounding box center [235, 12] width 26 height 10
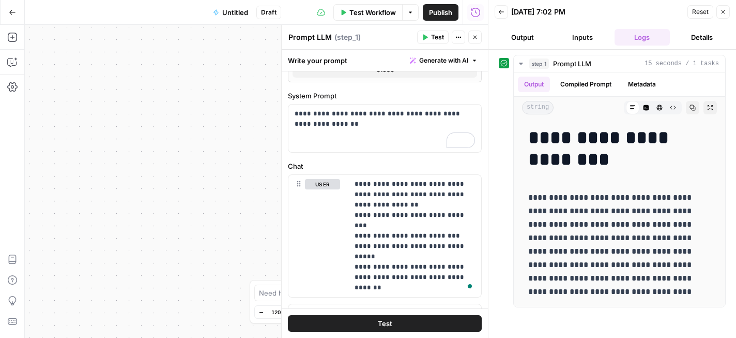
click at [230, 13] on span "Untitled" at bounding box center [235, 12] width 26 height 10
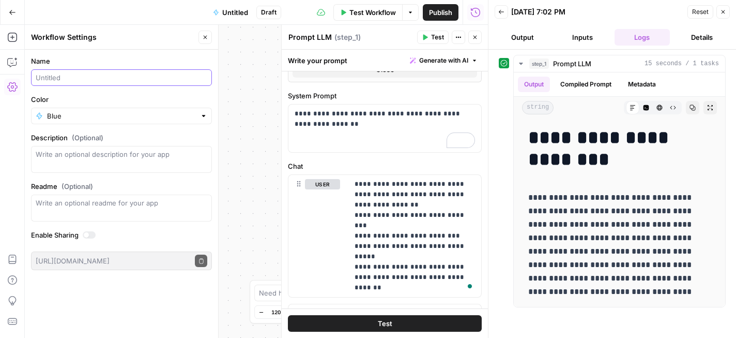
click at [92, 79] on input "Name" at bounding box center [122, 77] width 172 height 10
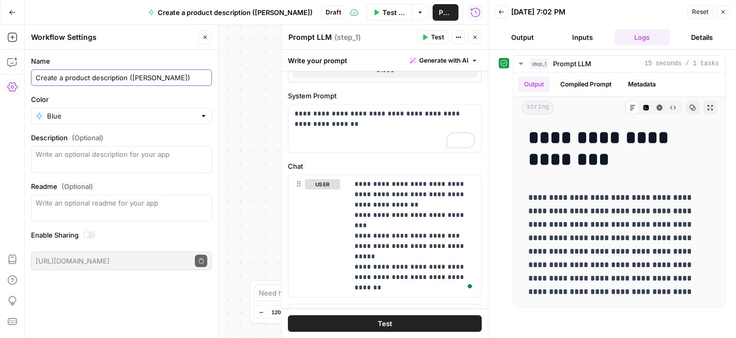
type input "Create a product description (Deepshikha)"
click at [240, 164] on div "**********" at bounding box center [256, 181] width 463 height 313
click at [439, 8] on span "Publish" at bounding box center [445, 12] width 13 height 10
click at [11, 11] on icon "button" at bounding box center [12, 12] width 7 height 7
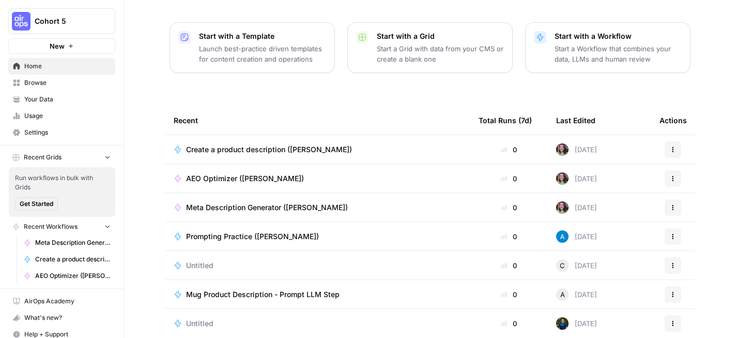
scroll to position [9, 0]
